Goal: Task Accomplishment & Management: Use online tool/utility

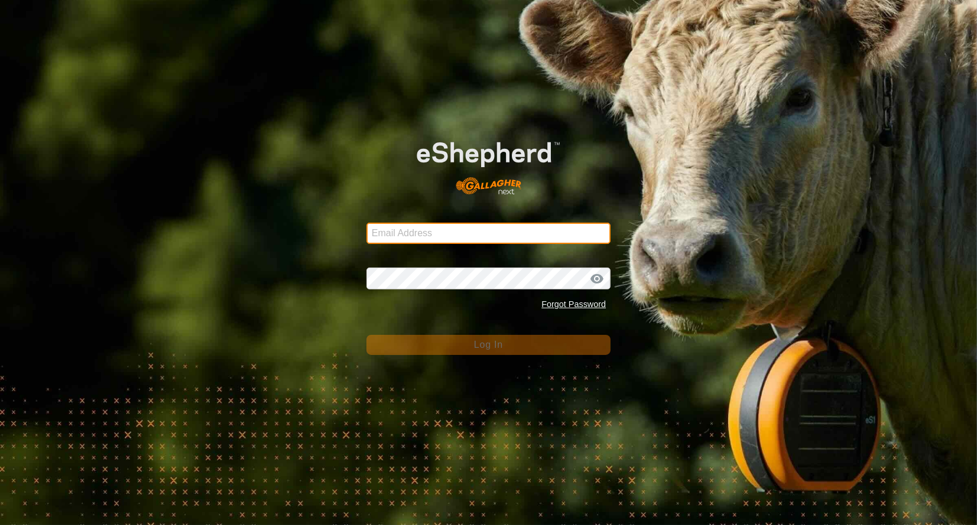
type input "[EMAIL_ADDRESS][DOMAIN_NAME]"
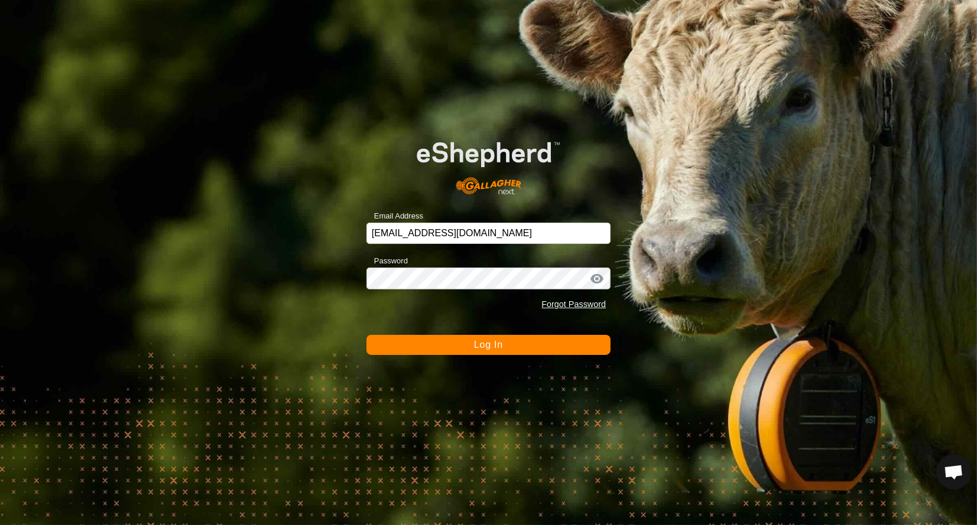
click at [474, 347] on span "Log In" at bounding box center [488, 345] width 29 height 10
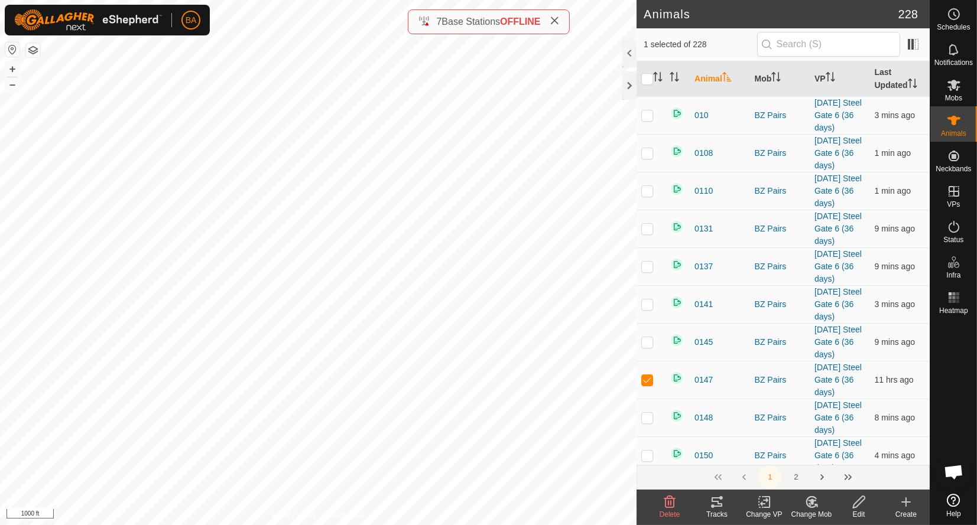
click at [717, 506] on icon at bounding box center [716, 502] width 11 height 9
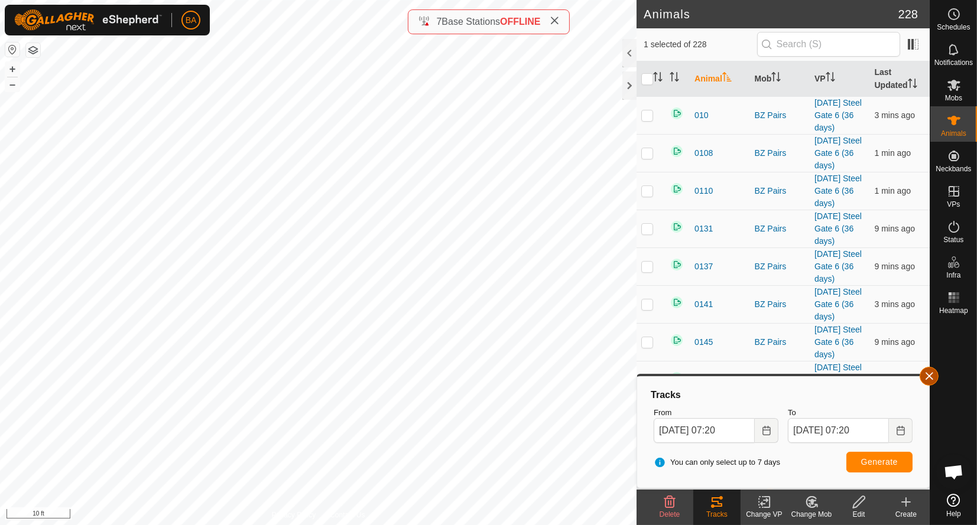
drag, startPoint x: 929, startPoint y: 385, endPoint x: 929, endPoint y: 375, distance: 10.6
click at [929, 385] on body "BA Schedules Notifications Mobs Animals Neckbands VPs Status Infra Heatmap Help…" at bounding box center [488, 262] width 977 height 525
click at [929, 373] on button "button" at bounding box center [928, 376] width 19 height 19
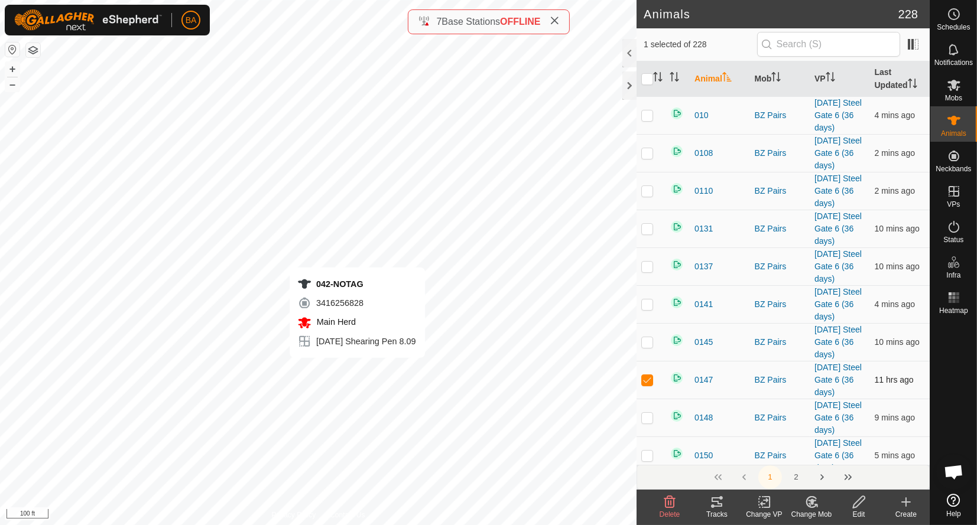
checkbox input "false"
checkbox input "true"
click at [718, 503] on icon at bounding box center [716, 502] width 11 height 9
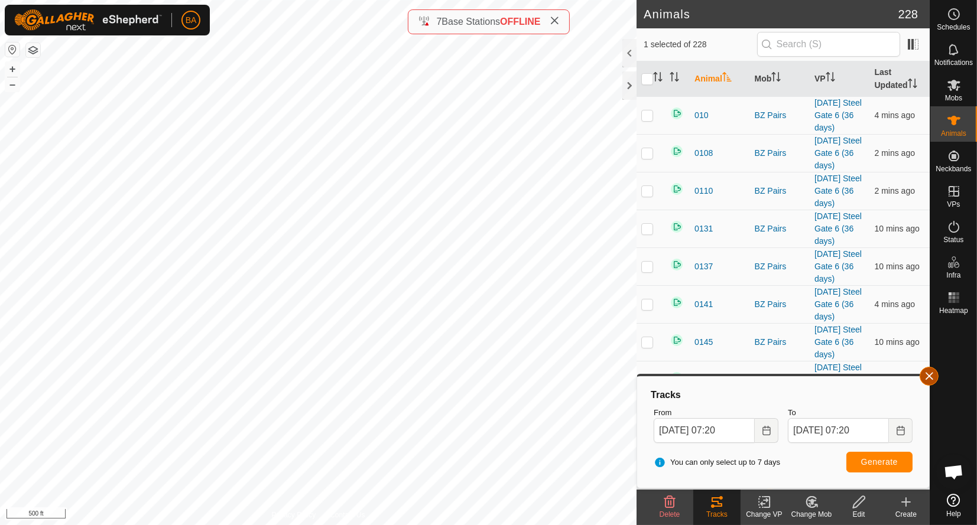
click at [929, 375] on button "button" at bounding box center [928, 376] width 19 height 19
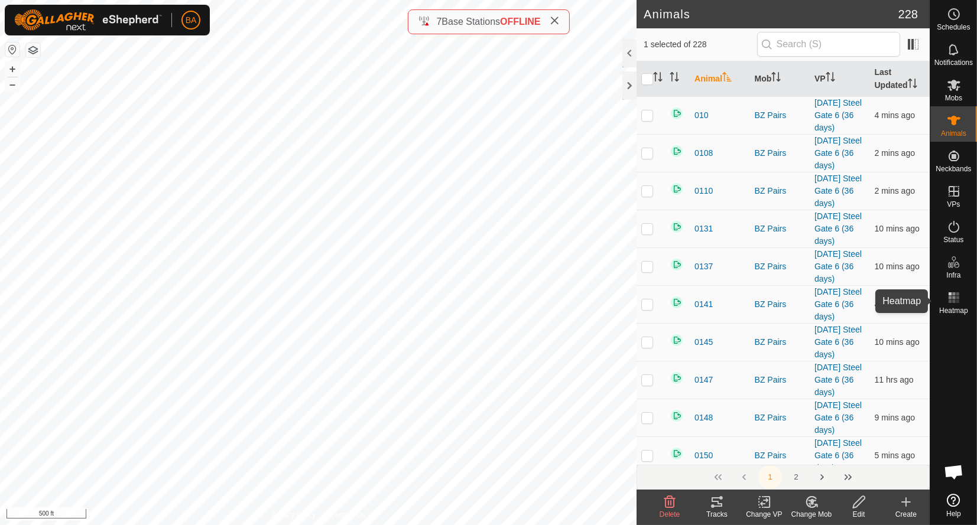
click at [952, 307] on span "Heatmap" at bounding box center [953, 310] width 29 height 7
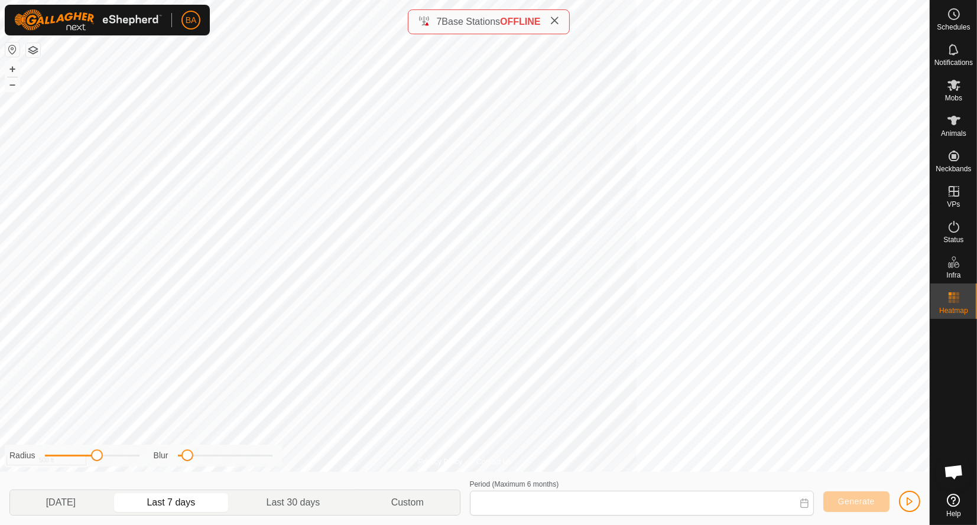
type input "[DATE] - [DATE]"
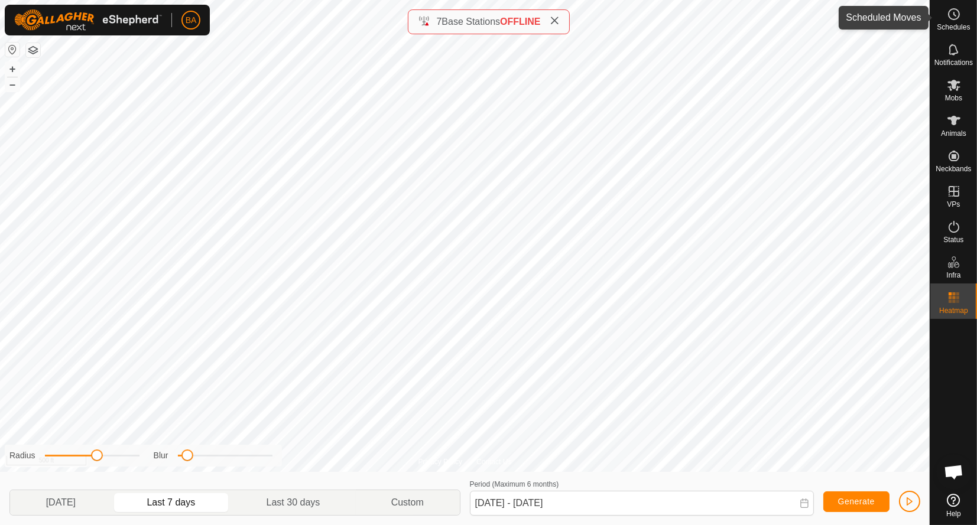
click at [952, 14] on icon at bounding box center [954, 14] width 14 height 14
